Goal: Find specific page/section: Find specific page/section

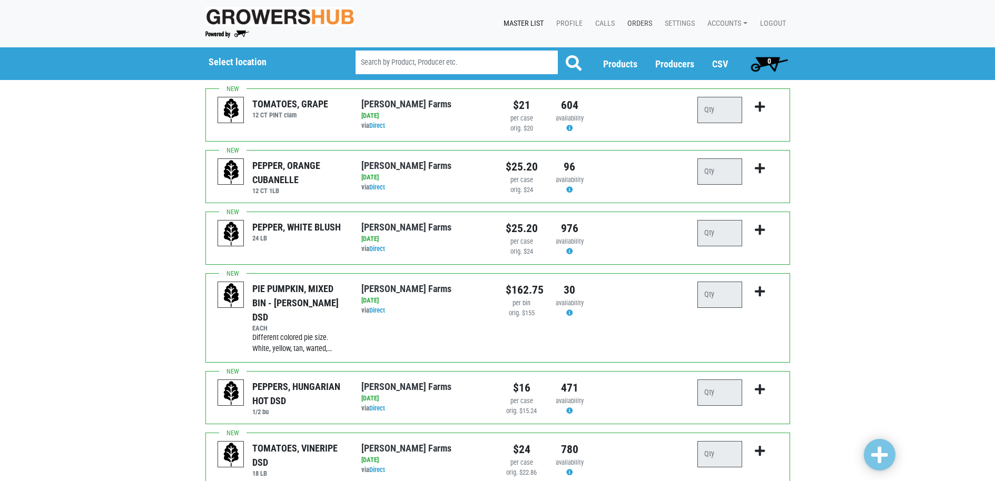
click at [645, 24] on link "Orders" at bounding box center [637, 24] width 37 height 20
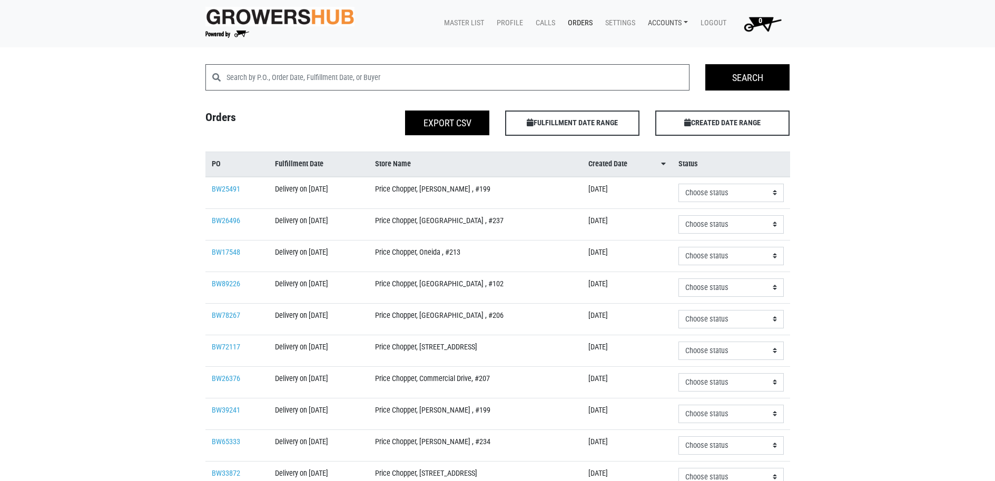
click at [673, 27] on link "Accounts" at bounding box center [665, 23] width 53 height 20
click at [680, 43] on link "[PERSON_NAME] (Tops Markets Growers Hub)" at bounding box center [729, 48] width 178 height 16
